Goal: Information Seeking & Learning: Learn about a topic

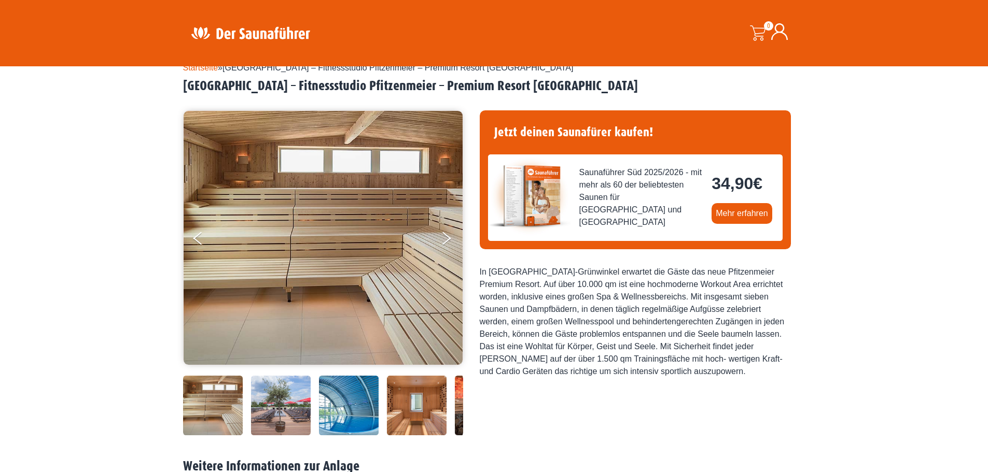
scroll to position [104, 0]
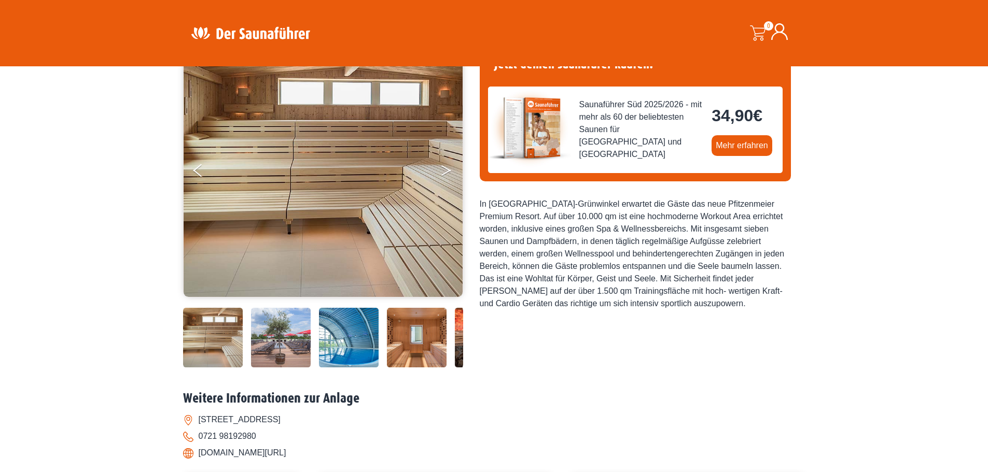
click at [442, 169] on button "Next" at bounding box center [453, 173] width 26 height 26
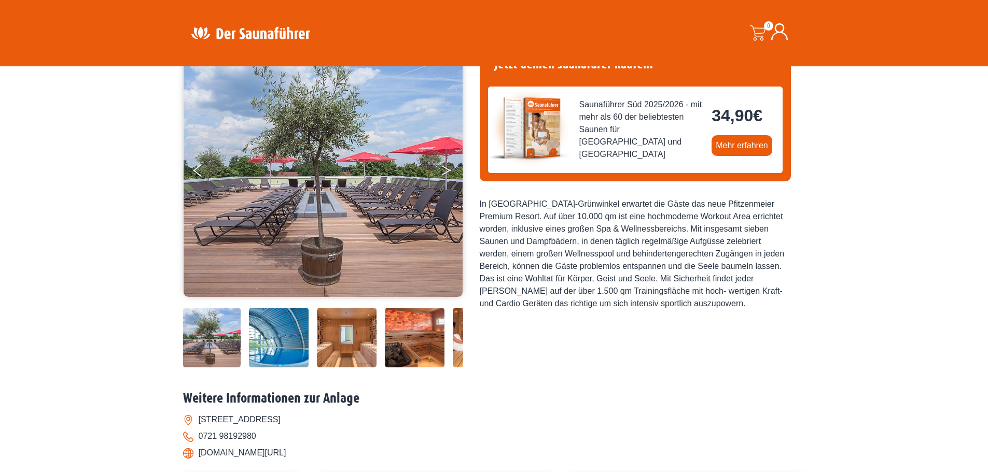
click at [442, 169] on button "Next" at bounding box center [453, 173] width 26 height 26
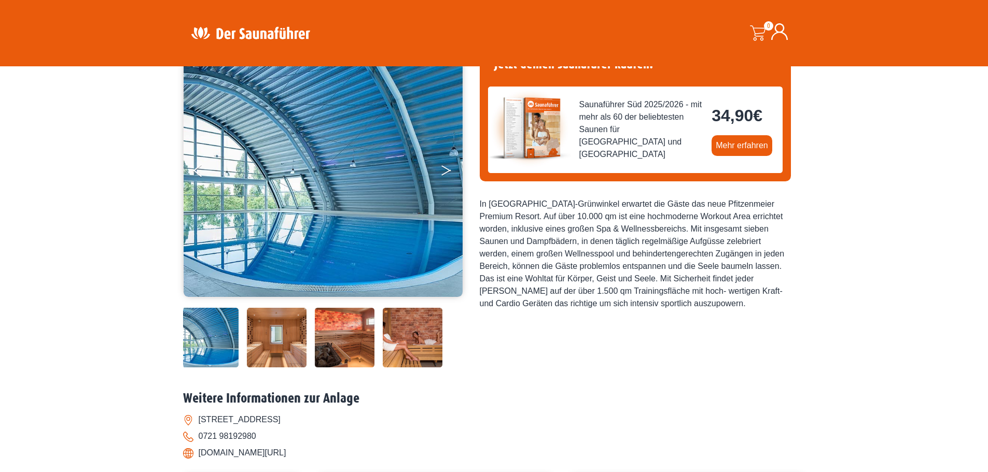
click at [442, 169] on button "Next" at bounding box center [453, 173] width 26 height 26
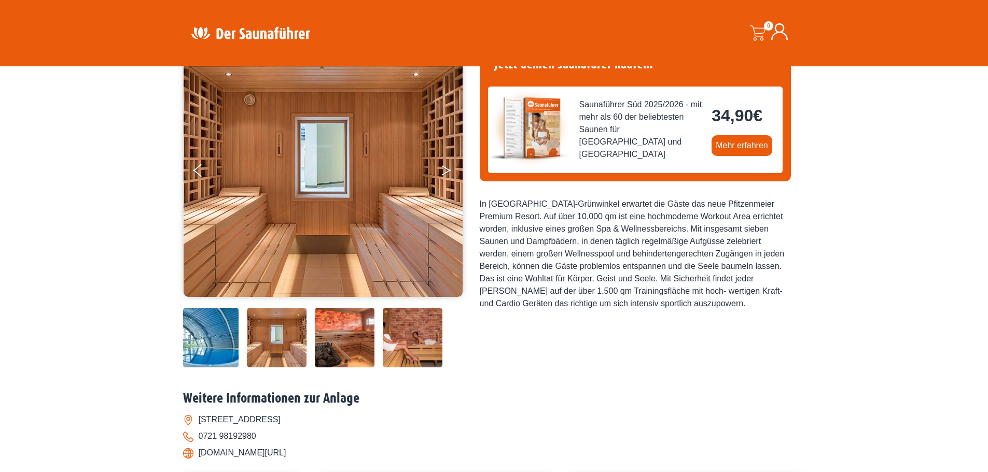
click at [442, 169] on button "Next" at bounding box center [453, 173] width 26 height 26
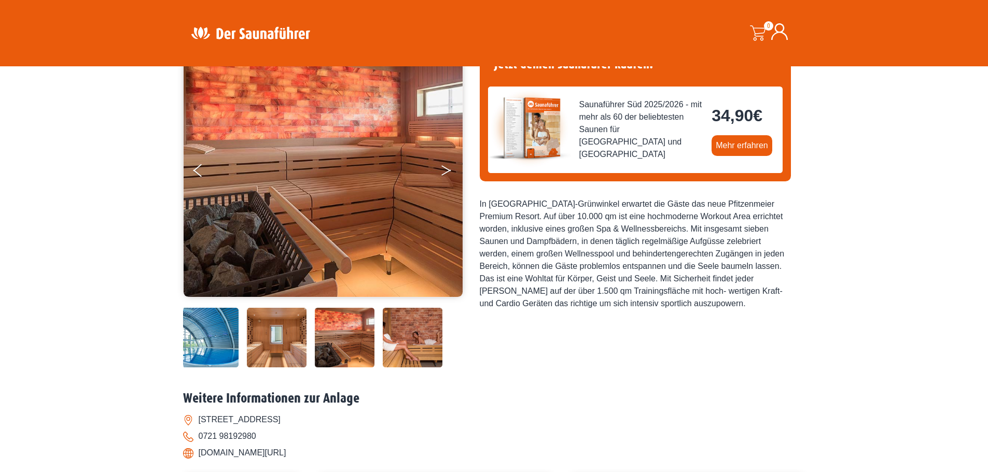
click at [442, 169] on button "Next" at bounding box center [453, 173] width 26 height 26
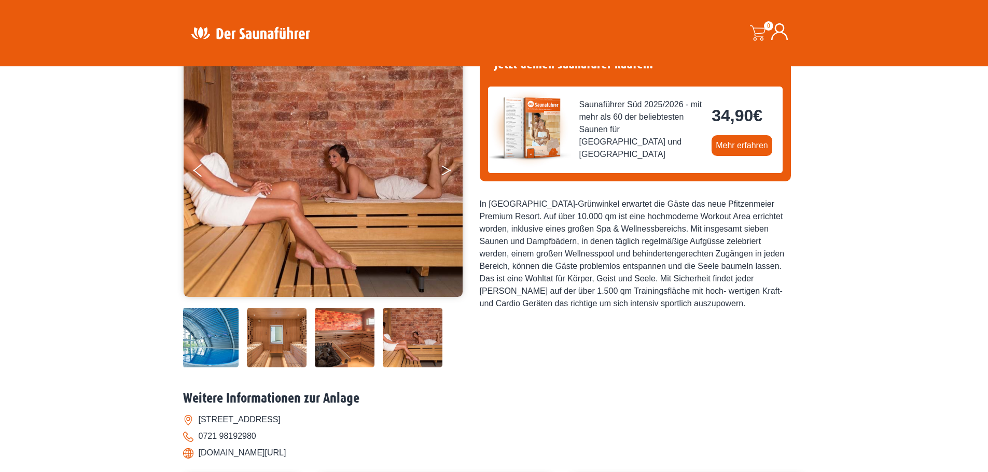
click at [442, 169] on button "Next" at bounding box center [453, 173] width 26 height 26
click at [444, 168] on icon "Next" at bounding box center [445, 168] width 9 height 6
click at [444, 172] on button "Next" at bounding box center [453, 173] width 26 height 26
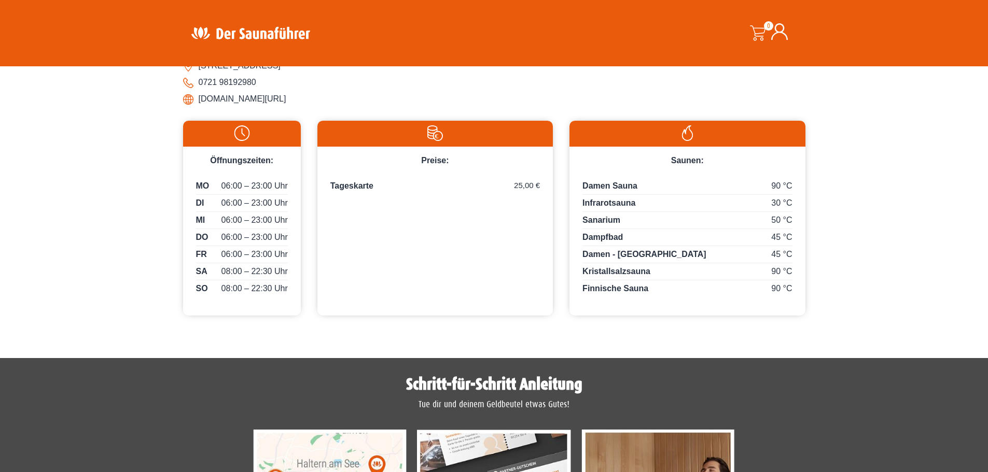
scroll to position [363, 0]
